Goal: Obtain resource: Download file/media

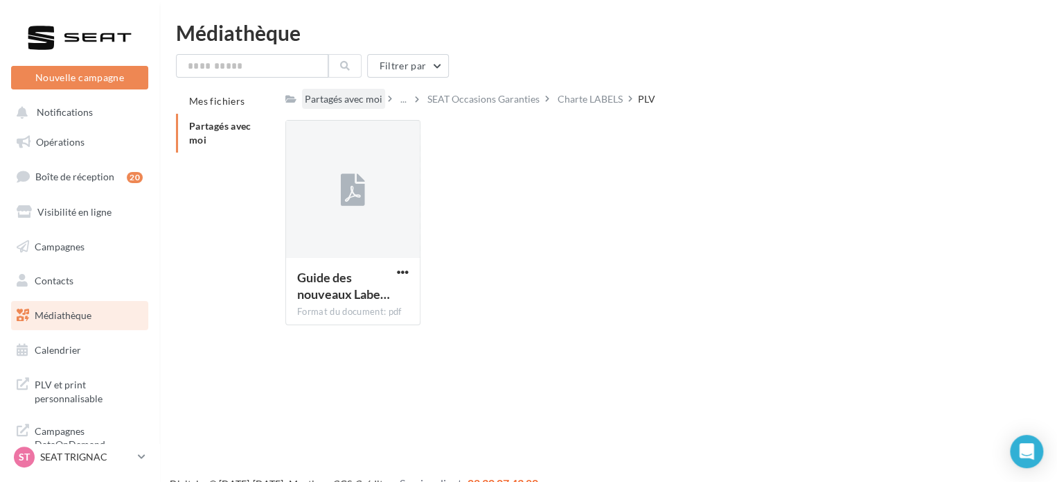
click at [379, 100] on div "Partagés avec moi" at bounding box center [344, 99] width 78 height 14
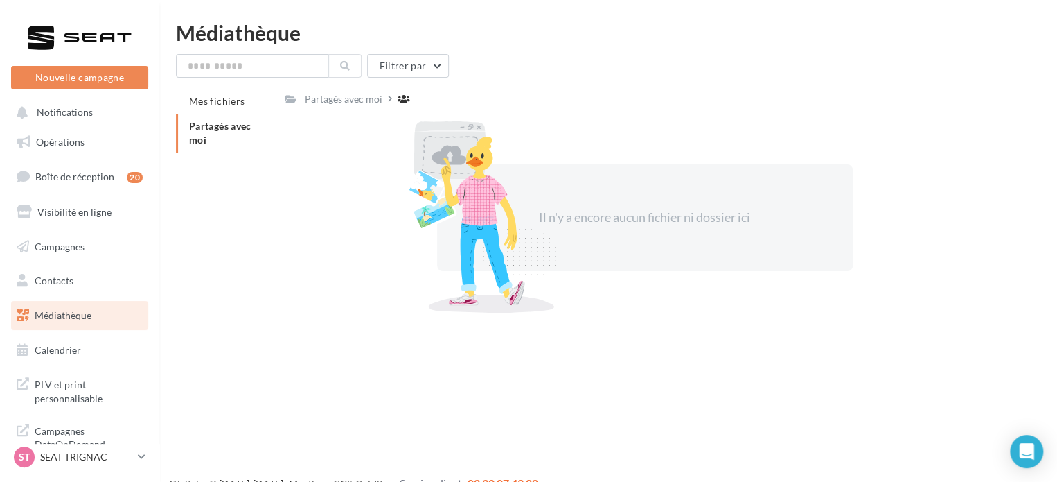
click at [191, 132] on li "Partagés avec moi" at bounding box center [225, 133] width 98 height 39
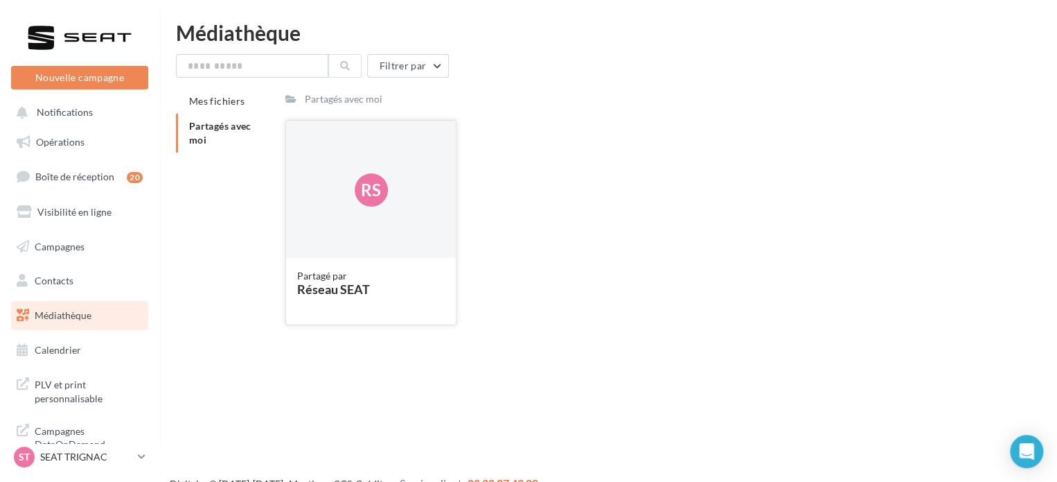
click at [370, 182] on span "Rs" at bounding box center [371, 190] width 20 height 24
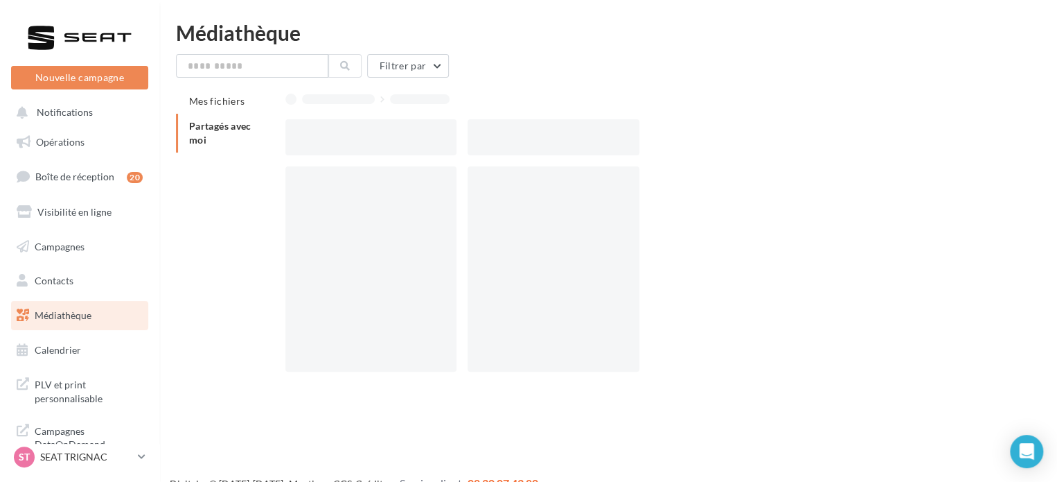
click at [370, 182] on div at bounding box center [370, 268] width 171 height 205
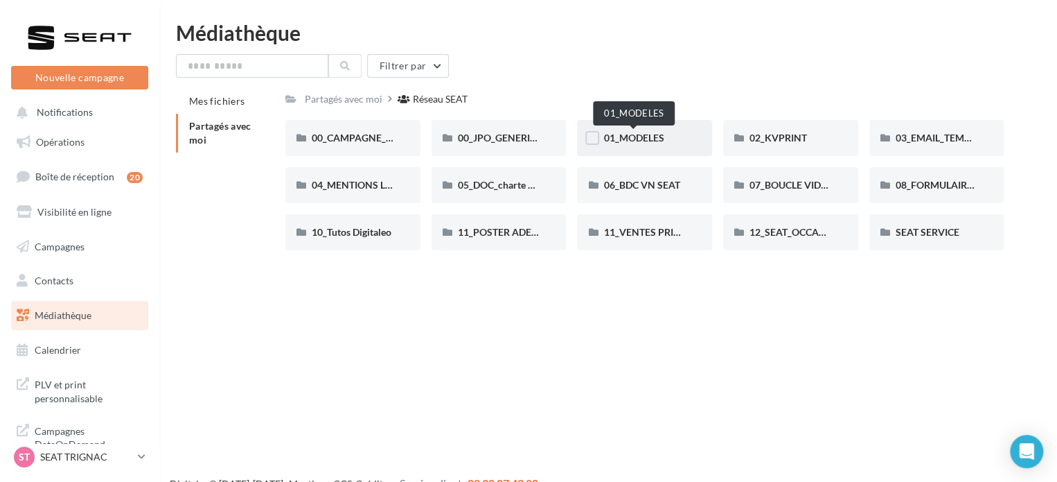
click at [624, 138] on span "01_MODELES" at bounding box center [634, 138] width 60 height 12
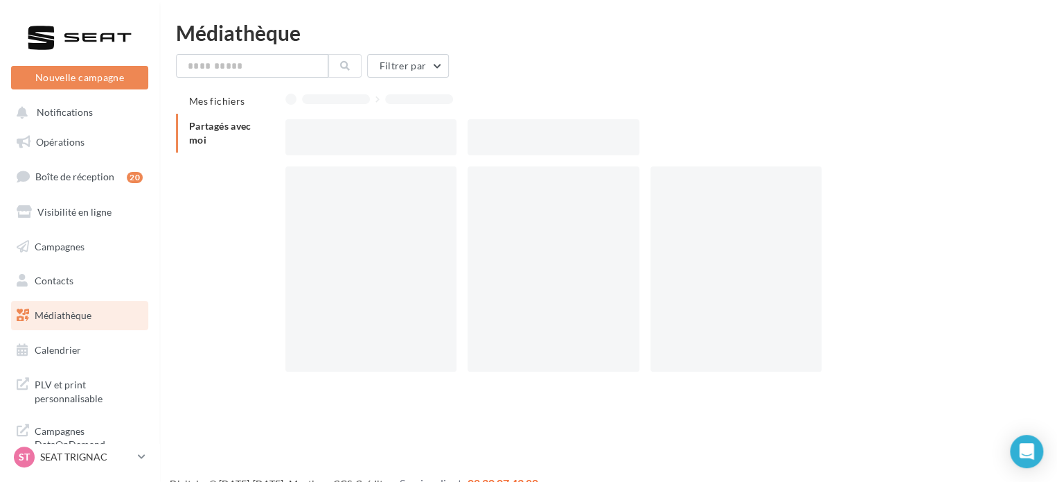
click at [624, 138] on div at bounding box center [553, 137] width 171 height 36
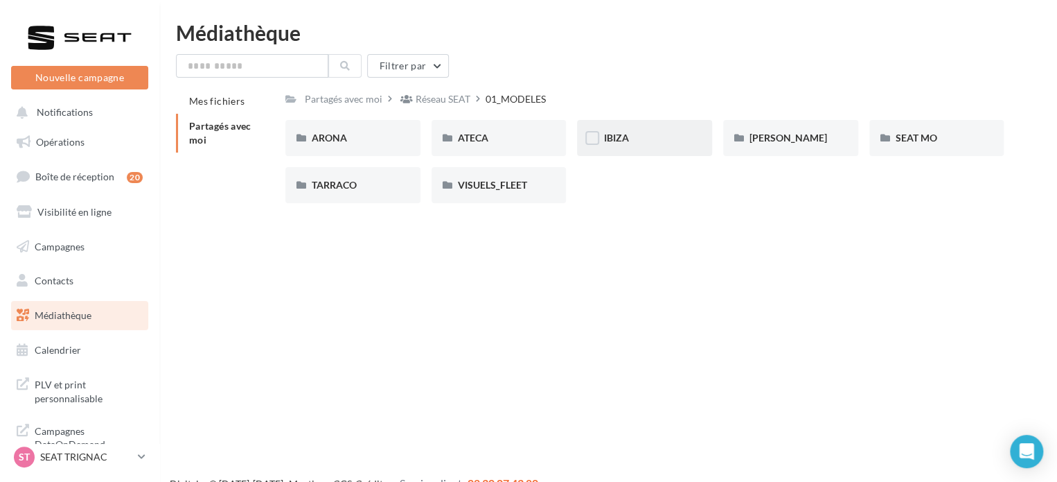
click at [657, 133] on div "IBIZA" at bounding box center [645, 138] width 82 height 14
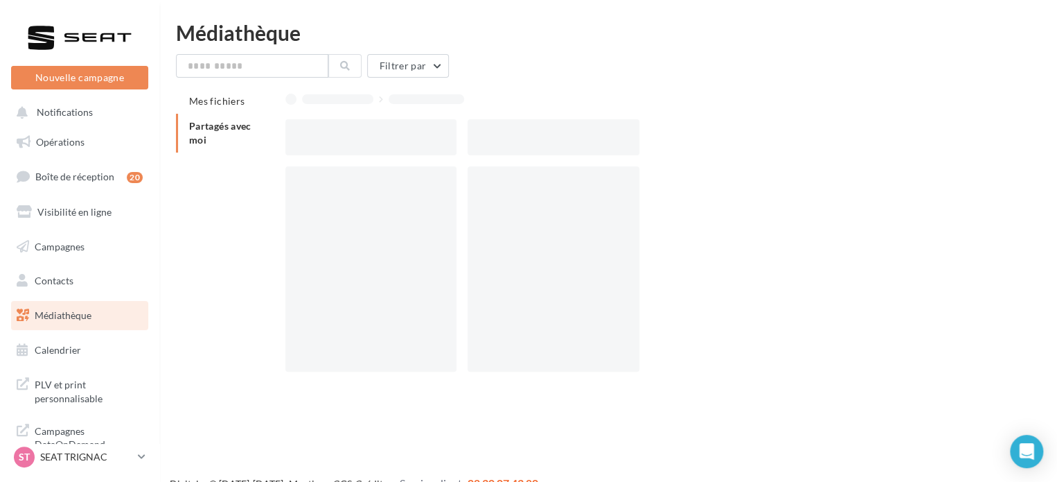
click at [657, 133] on div at bounding box center [650, 137] width 730 height 36
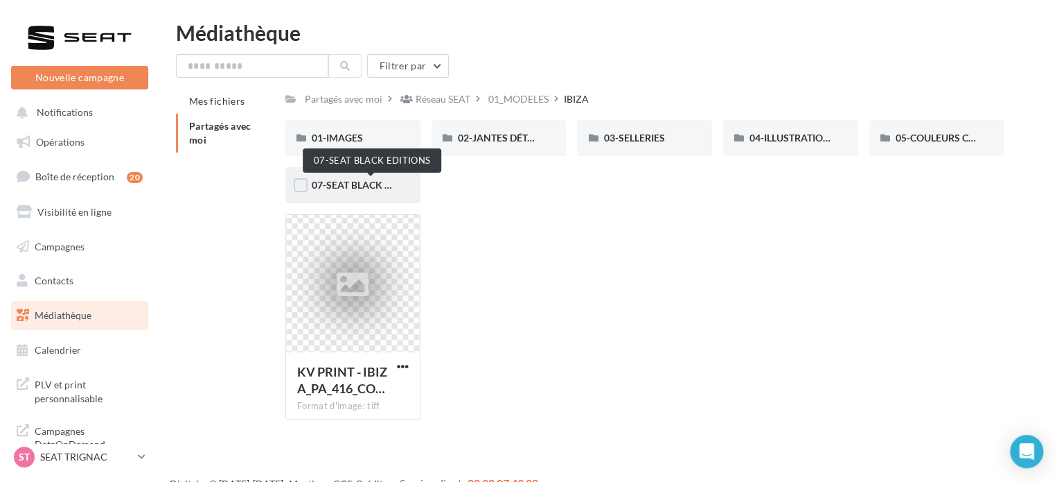
click at [353, 184] on span "07-SEAT BLACK EDITIONS" at bounding box center [370, 185] width 117 height 12
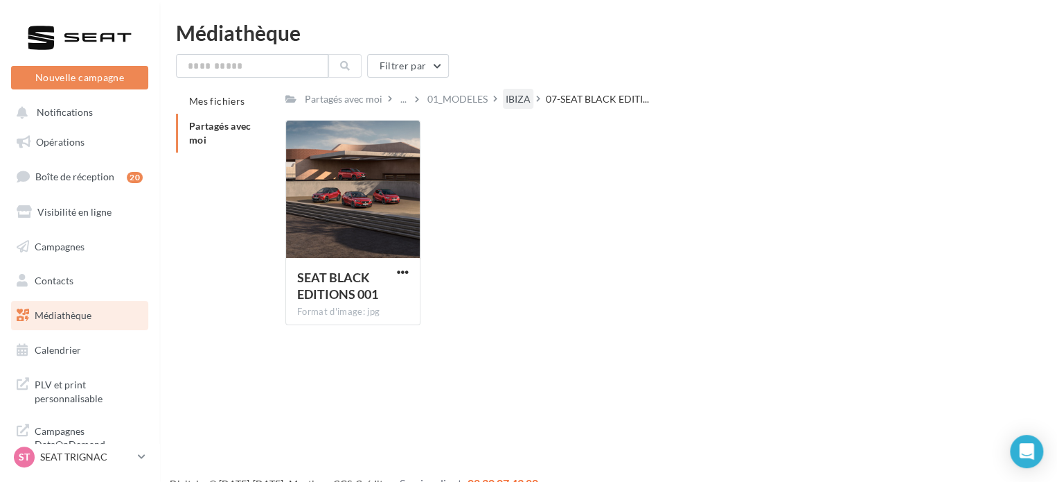
click at [516, 100] on div "IBIZA" at bounding box center [518, 99] width 25 height 14
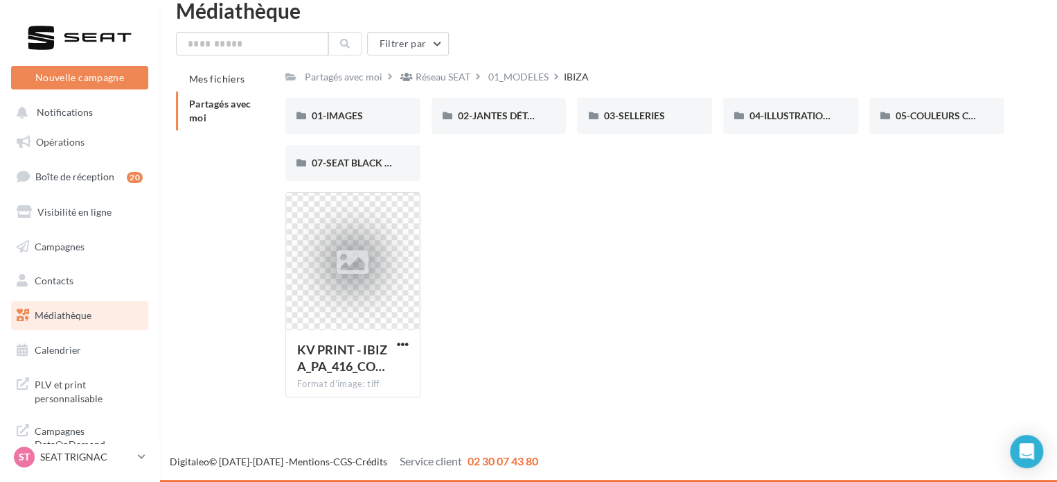
scroll to position [21, 0]
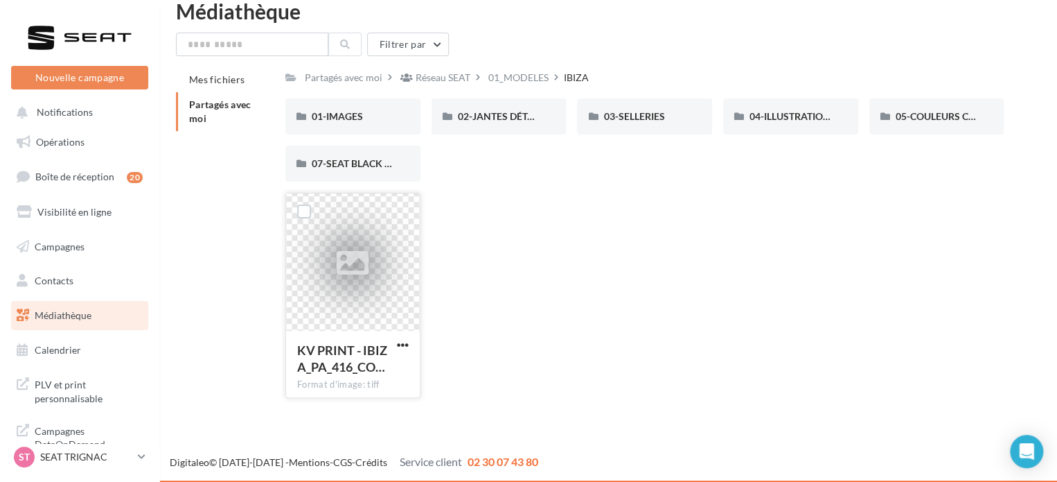
click at [335, 279] on div at bounding box center [353, 263] width 52 height 52
click at [565, 322] on div "KV PRINT - IBIZA_PA_416_CO… Format d'image: tiff KV PRINT - IBIZA_PA_416_COPA_S…" at bounding box center [650, 301] width 730 height 216
click at [360, 168] on span "07-SEAT BLACK EDITIONS" at bounding box center [370, 163] width 117 height 12
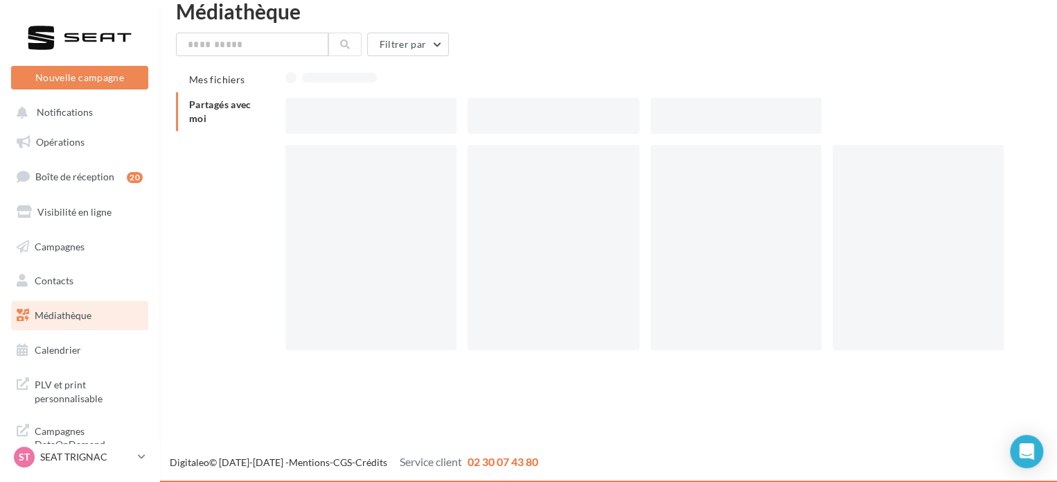
click at [360, 168] on div at bounding box center [370, 247] width 171 height 205
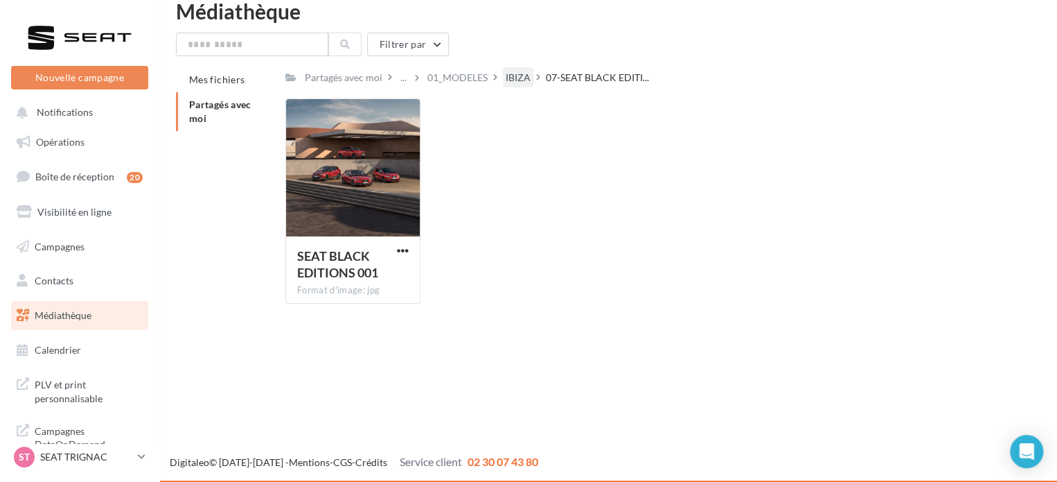
click at [528, 78] on div "IBIZA" at bounding box center [518, 78] width 25 height 14
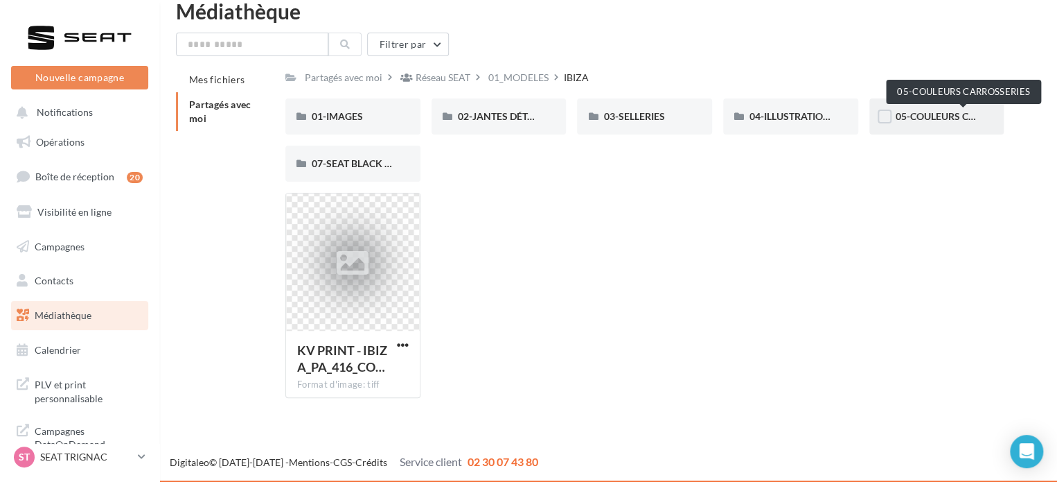
click at [934, 116] on span "05-COULEURS CARROSSERIES" at bounding box center [964, 116] width 137 height 12
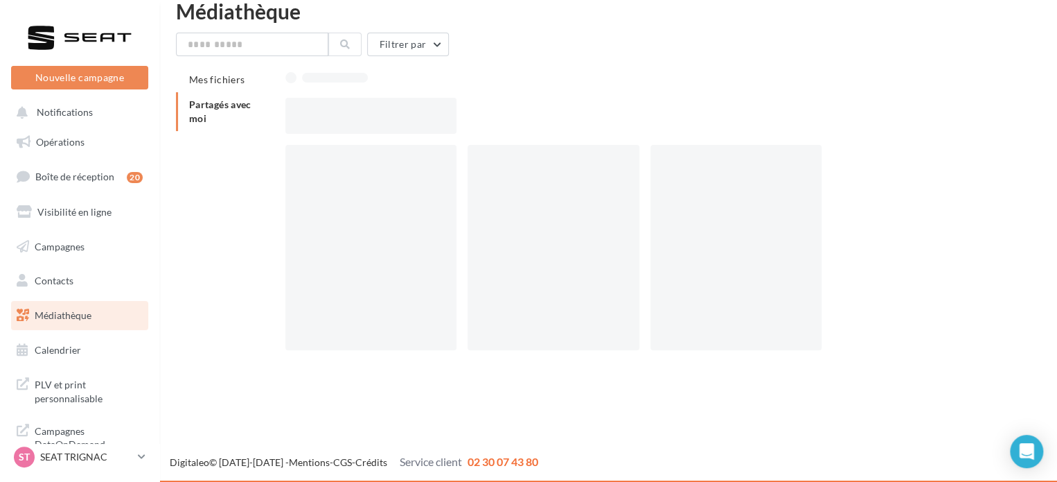
click at [934, 116] on div at bounding box center [650, 116] width 730 height 36
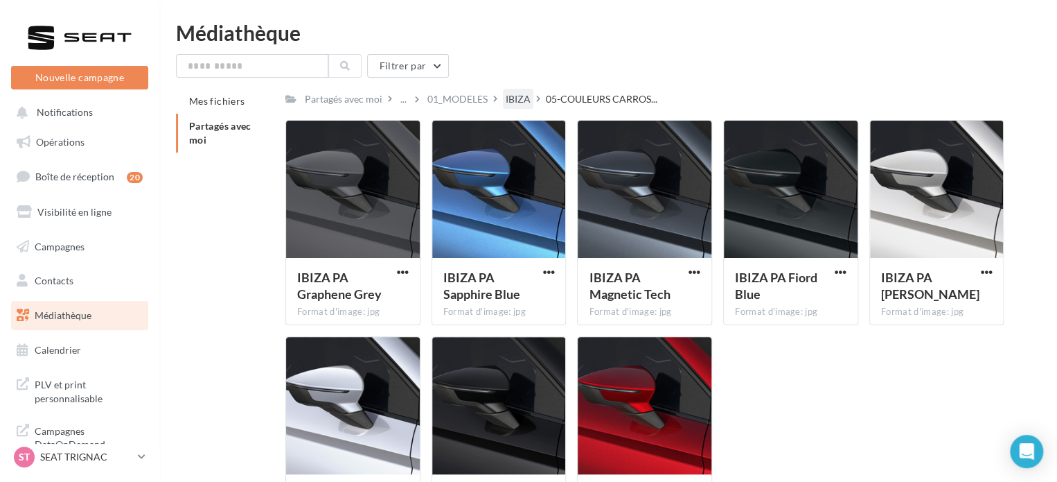
click at [518, 89] on div "IBIZA" at bounding box center [518, 99] width 30 height 20
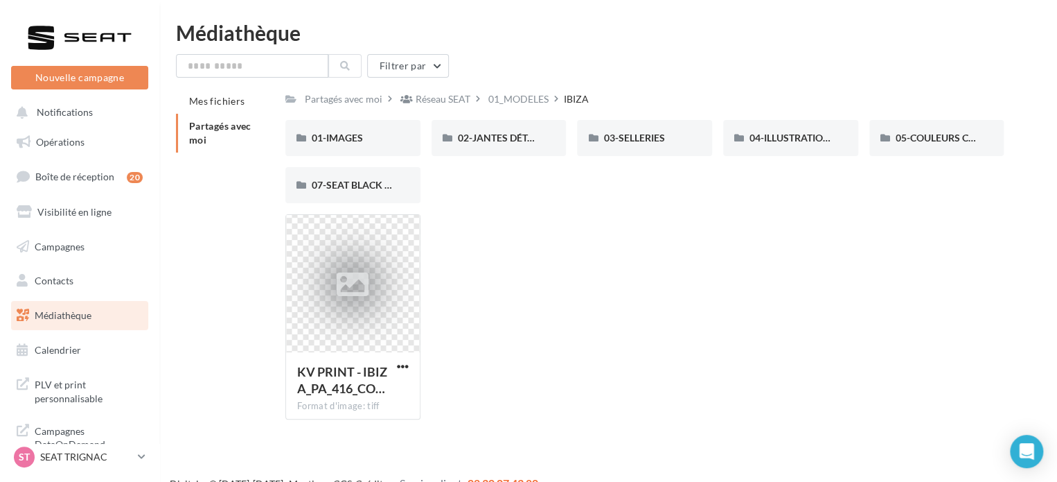
click at [543, 311] on div "KV PRINT - IBIZA_PA_416_CO… Format d'image: tiff KV PRINT - IBIZA_PA_416_COPA_S…" at bounding box center [650, 322] width 730 height 216
click at [508, 109] on div "01_MODELES" at bounding box center [519, 99] width 66 height 20
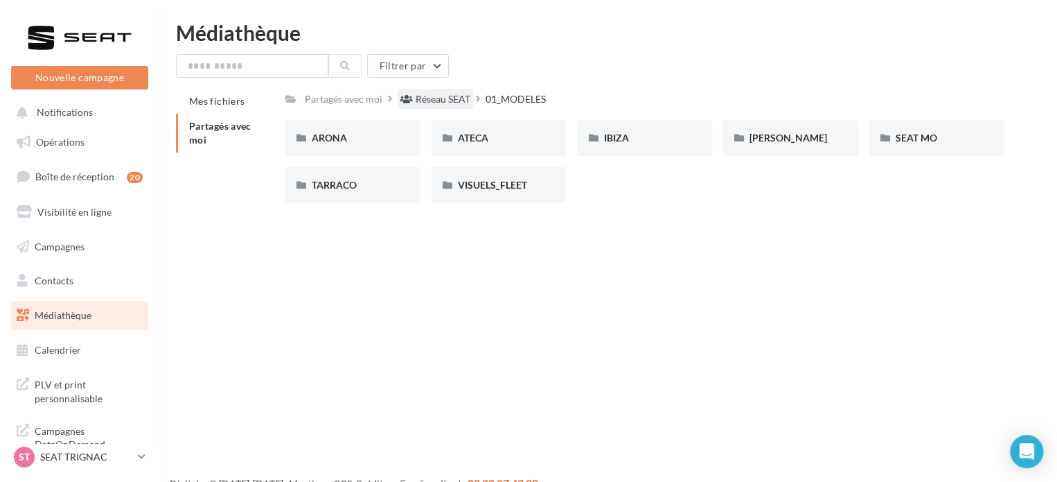
click at [440, 98] on div "Réseau SEAT" at bounding box center [443, 99] width 55 height 14
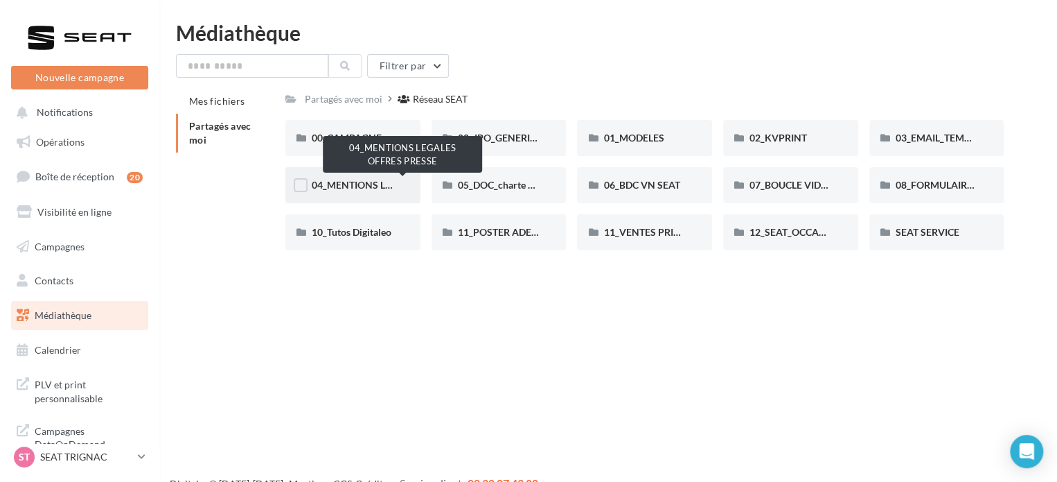
click at [383, 182] on span "04_MENTIONS LEGALES OFFRES PRESSE" at bounding box center [404, 185] width 184 height 12
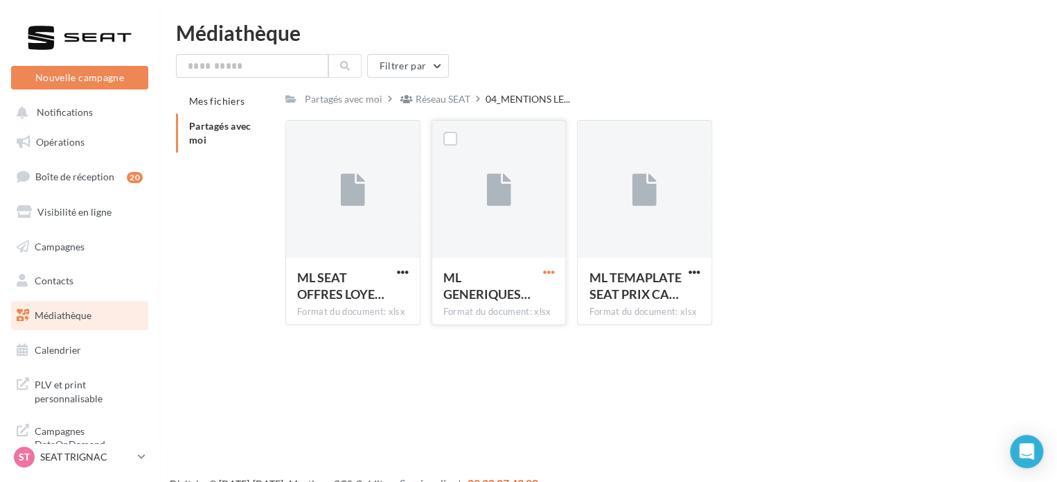
click at [547, 269] on span "button" at bounding box center [549, 272] width 12 height 12
click at [514, 292] on button "Télécharger" at bounding box center [488, 299] width 139 height 36
